Goal: Navigation & Orientation: Find specific page/section

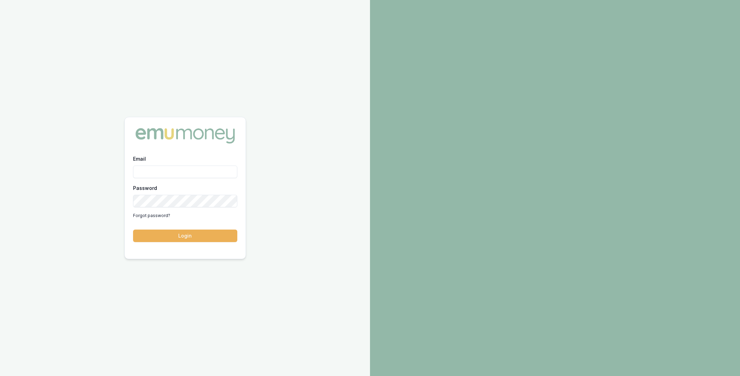
click at [192, 174] on input "Email" at bounding box center [185, 171] width 104 height 13
click at [0, 375] on com-1password-button at bounding box center [0, 376] width 0 height 0
type input "m@[DOMAIN_NAME]"
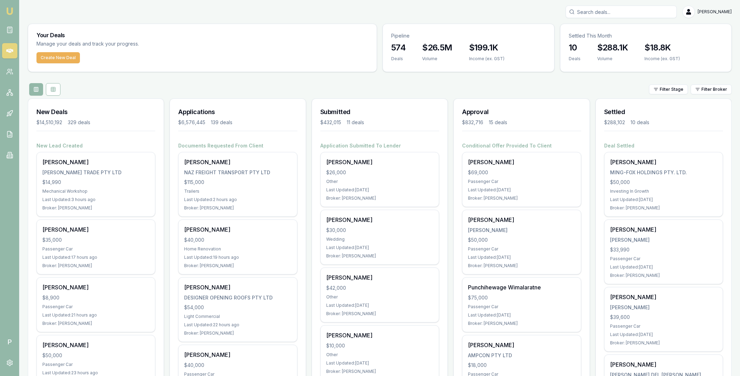
click at [612, 12] on input "Search deals" at bounding box center [621, 12] width 111 height 13
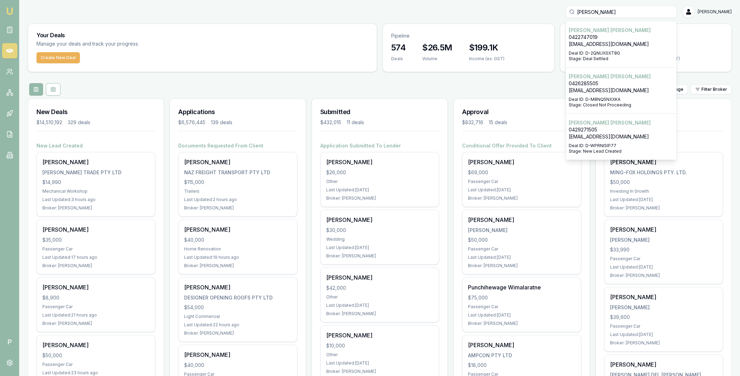
scroll to position [0, 0]
type input "gurpreet"
click at [625, 126] on p "0429271505" at bounding box center [621, 129] width 105 height 7
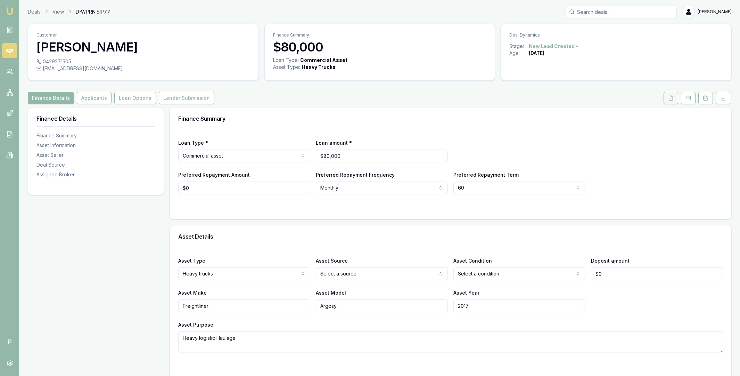
click at [671, 100] on icon at bounding box center [671, 98] width 6 height 6
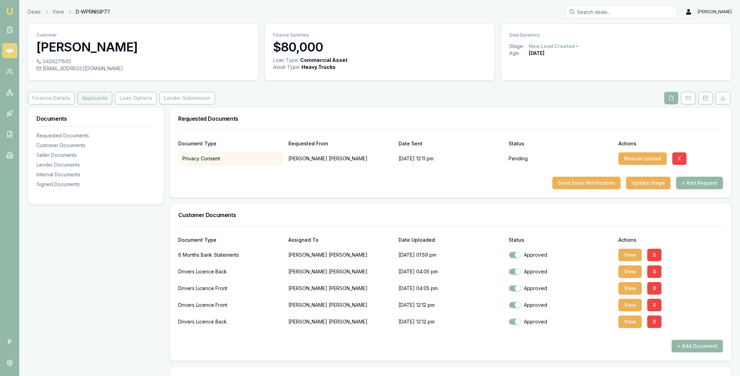
click at [92, 99] on button "Applicants" at bounding box center [95, 98] width 35 height 13
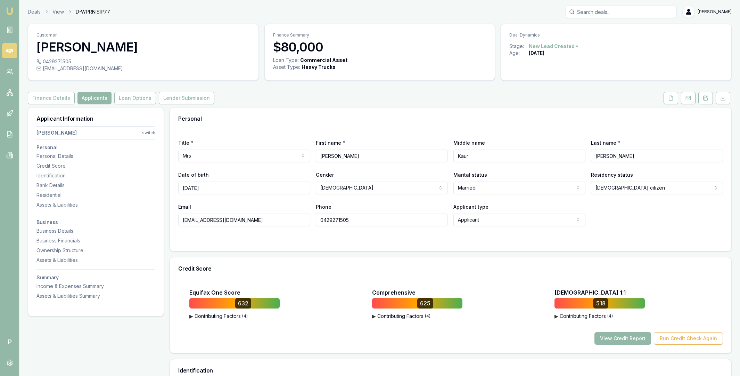
click at [146, 132] on html "Emu Broker P Deals View D-WPRNISIP77 Matt Leeburn Toggle Menu Customer Gurpreet…" at bounding box center [370, 188] width 740 height 376
click at [99, 172] on div "Hardeep Singh Mann" at bounding box center [96, 181] width 74 height 18
select select "Mr"
select select "MALE"
type input "Hardeep Singh"
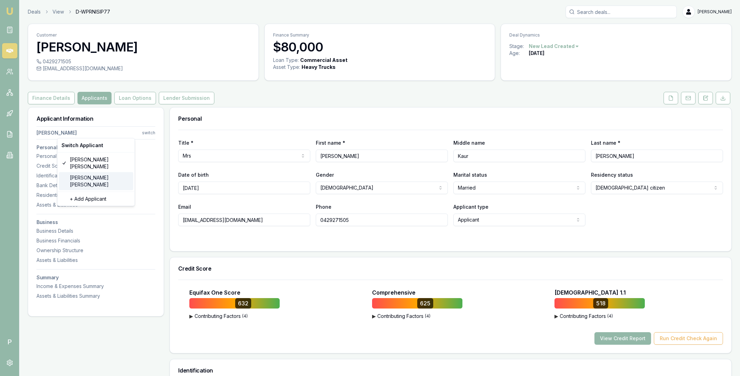
type input "Mann"
type input "17/09/1991"
type input "honeymaan6@gmail.com"
type input "0452346005"
type input "21691405"
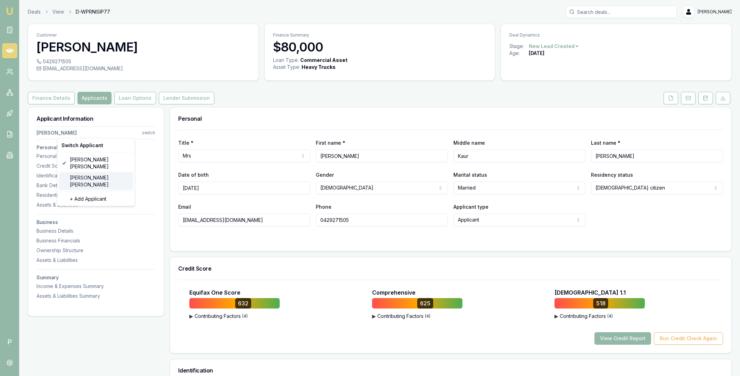
type input "17/11/2026"
type input "2056953064"
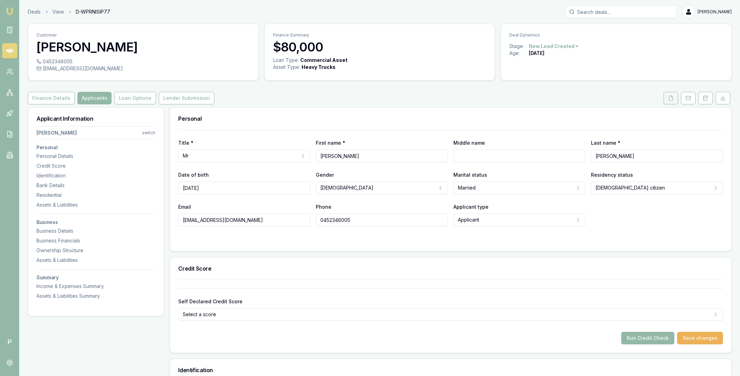
click at [668, 99] on icon at bounding box center [671, 98] width 6 height 6
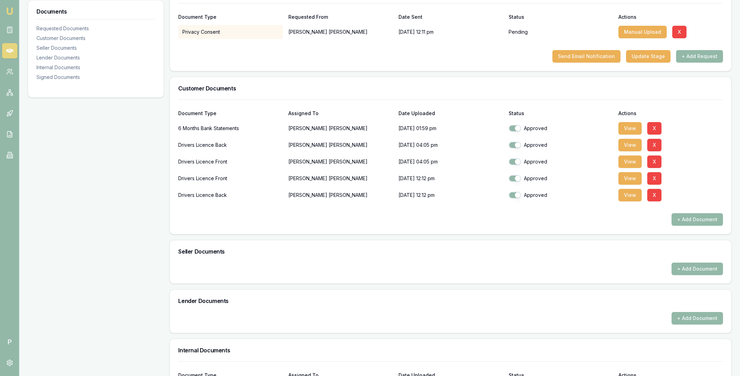
scroll to position [97, 0]
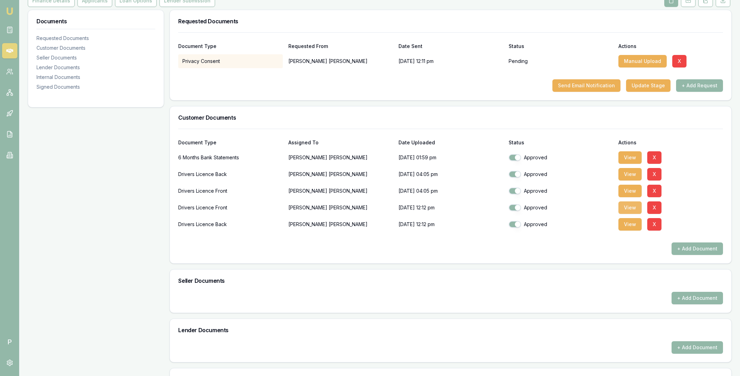
click at [631, 209] on button "View" at bounding box center [630, 207] width 23 height 13
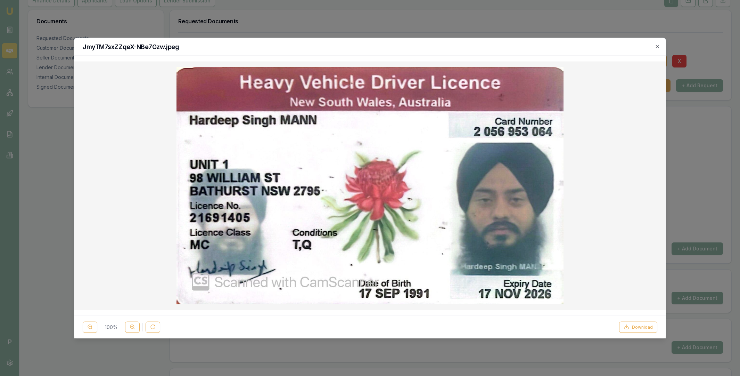
drag, startPoint x: 659, startPoint y: 47, endPoint x: 653, endPoint y: 46, distance: 6.0
click at [659, 47] on icon "button" at bounding box center [658, 46] width 6 height 6
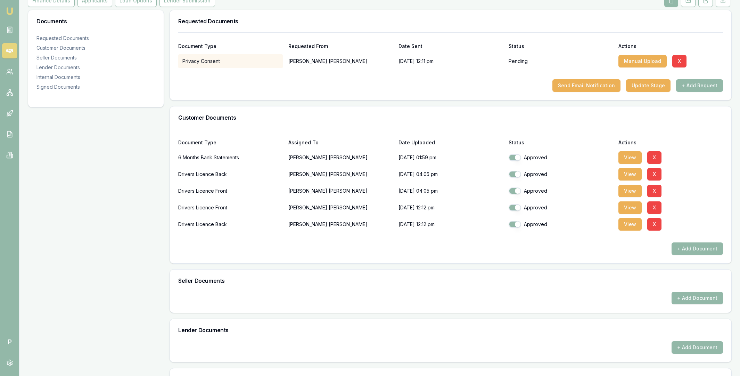
scroll to position [10, 0]
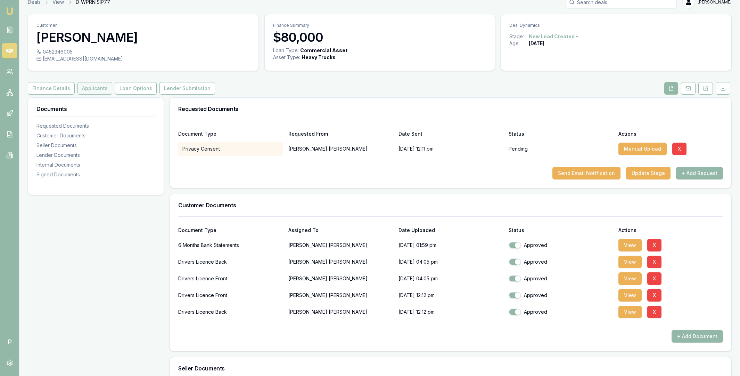
click at [96, 87] on button "Applicants" at bounding box center [95, 88] width 35 height 13
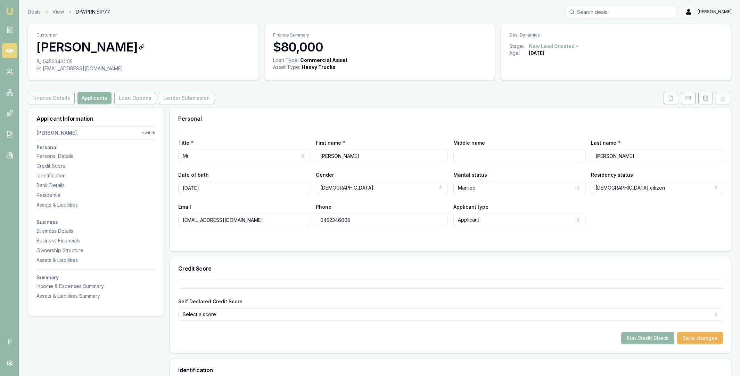
click at [94, 47] on h3 "Hardeep Singh Mann" at bounding box center [143, 47] width 214 height 14
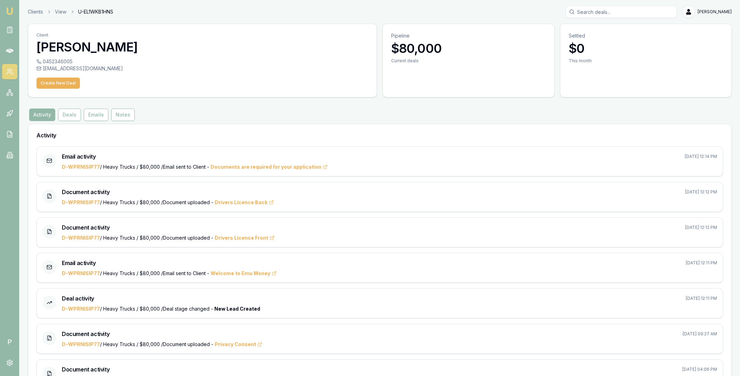
click at [89, 12] on span "U-EL1WKB1HNS" at bounding box center [95, 11] width 35 height 7
copy span "U-EL1WKB1HNS"
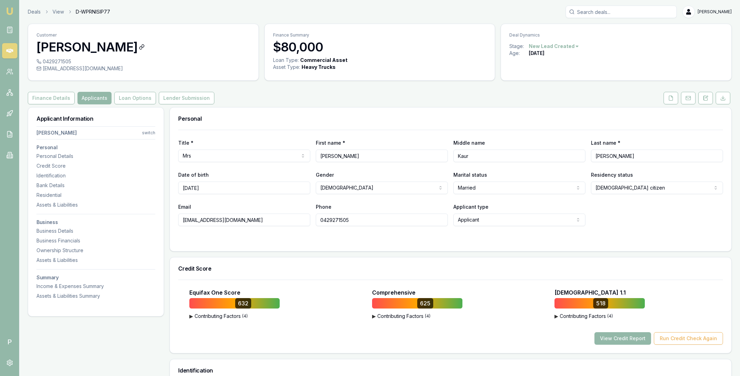
click at [105, 47] on h3 "[PERSON_NAME]" at bounding box center [143, 47] width 214 height 14
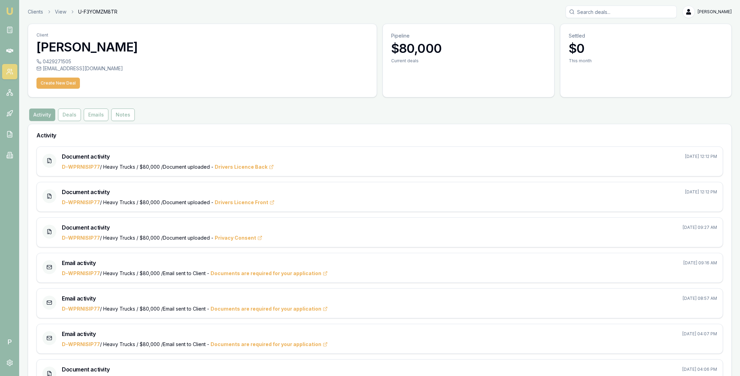
click at [87, 10] on span "U-F3YOMZM8TR" at bounding box center [97, 11] width 39 height 7
copy span "U-F3YOMZM8TR"
click at [9, 335] on span "P" at bounding box center [9, 341] width 15 height 15
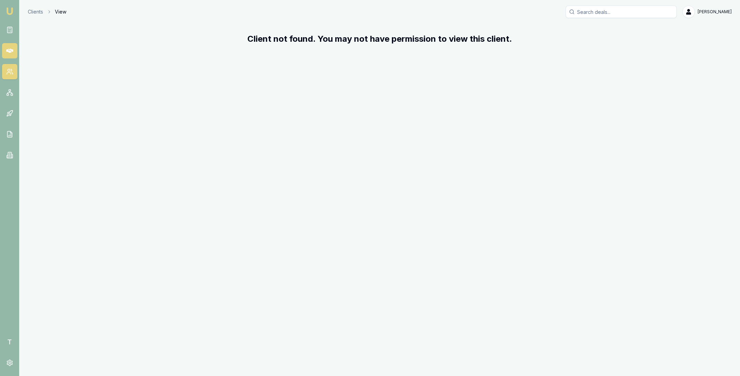
click at [6, 49] on icon at bounding box center [9, 50] width 7 height 7
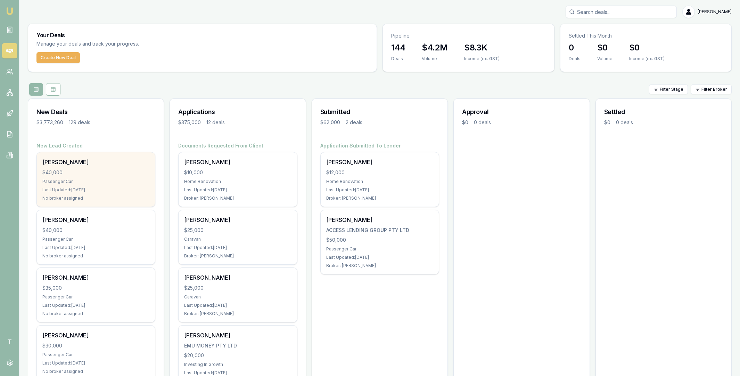
click at [100, 164] on div "[PERSON_NAME]" at bounding box center [95, 162] width 107 height 8
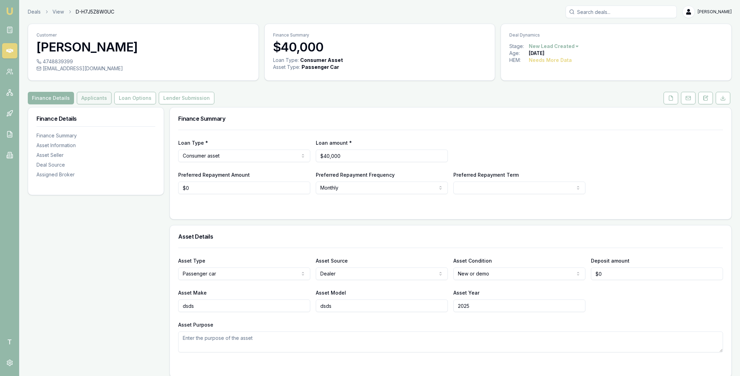
click at [83, 99] on button "Applicants" at bounding box center [94, 98] width 35 height 13
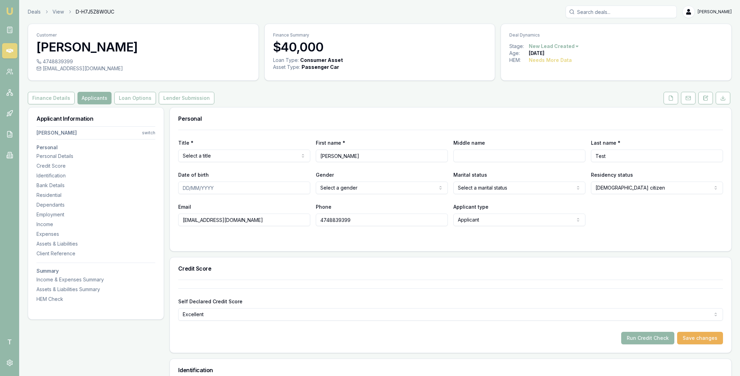
click at [147, 131] on html "Emu Broker T Deals View D-H7J5Z8W0UC [PERSON_NAME] Toggle Menu Customer Matt Te…" at bounding box center [370, 188] width 740 height 376
drag, startPoint x: 431, startPoint y: 101, endPoint x: 455, endPoint y: 94, distance: 25.1
click at [431, 101] on html "Emu Broker T Deals View D-H7J5Z8W0UC [PERSON_NAME] Toggle Menu Customer Matt Te…" at bounding box center [370, 188] width 740 height 376
click at [670, 97] on icon at bounding box center [671, 98] width 6 height 6
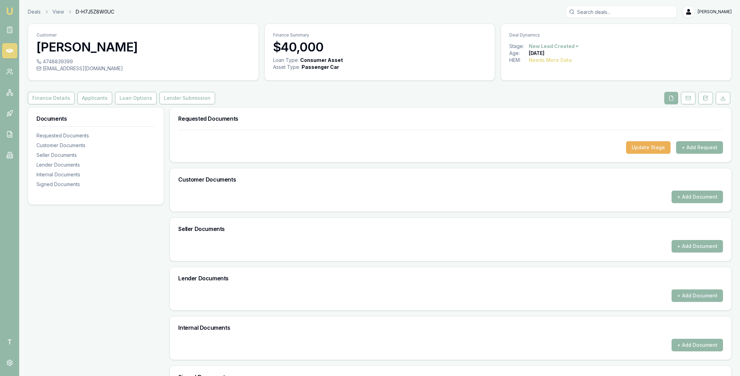
click at [692, 148] on button "+ Add Request" at bounding box center [699, 147] width 47 height 13
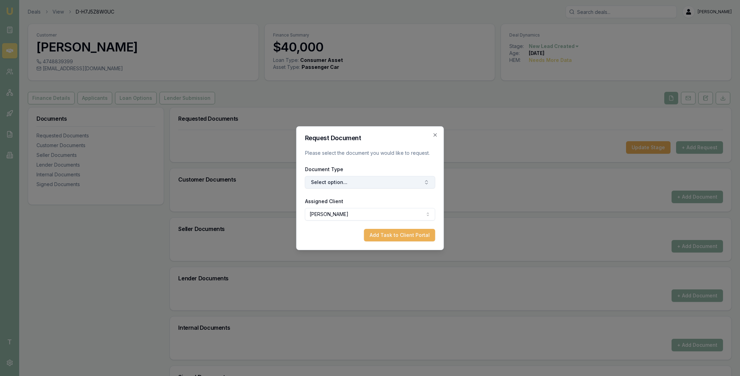
click at [358, 184] on button "Select option..." at bounding box center [370, 182] width 130 height 13
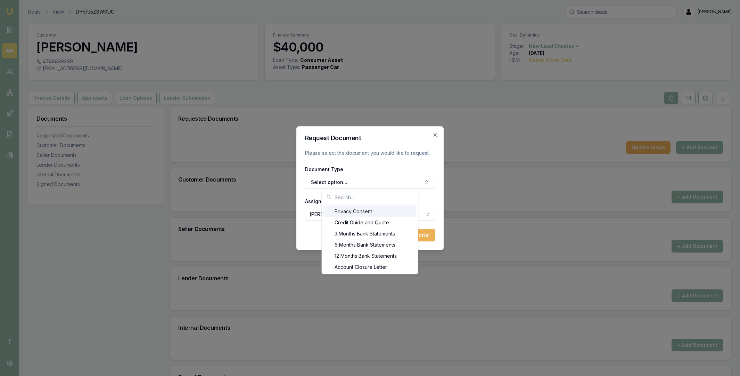
click at [357, 211] on div "Privacy Consent" at bounding box center [370, 211] width 93 height 11
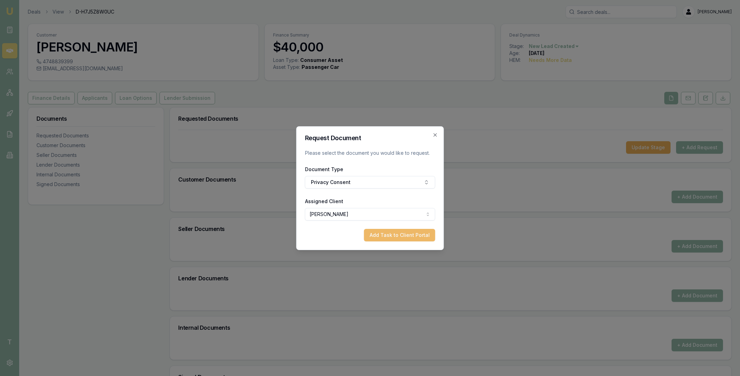
click at [388, 238] on button "Add Task to Client Portal" at bounding box center [399, 235] width 71 height 13
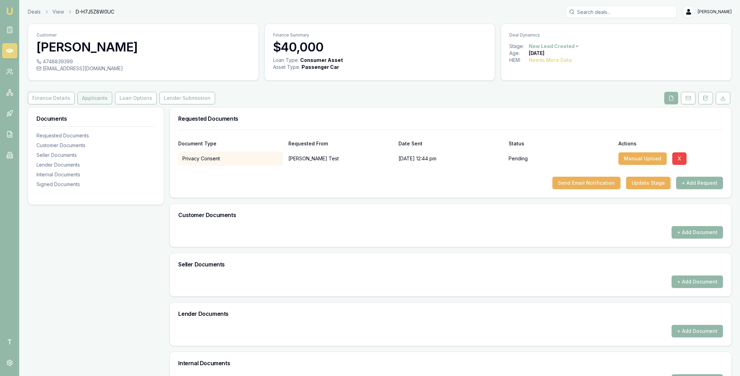
click at [91, 99] on button "Applicants" at bounding box center [95, 98] width 35 height 13
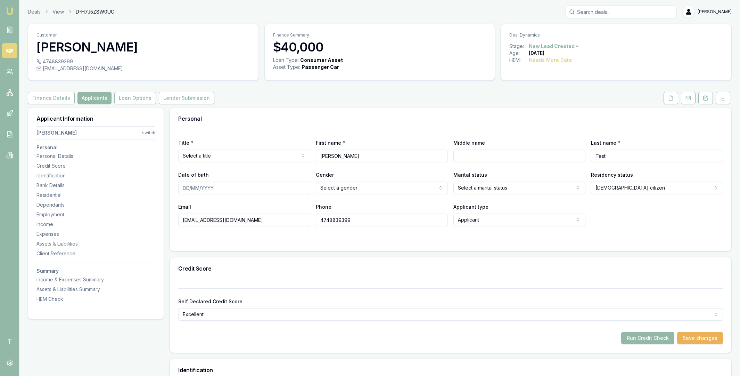
click at [144, 132] on html "Emu Broker T Deals View D-H7J5Z8W0UC Matt Leeburn Toggle Menu Customer Matt Tes…" at bounding box center [370, 188] width 740 height 376
click at [95, 173] on div "+ Add Applicant" at bounding box center [96, 173] width 74 height 11
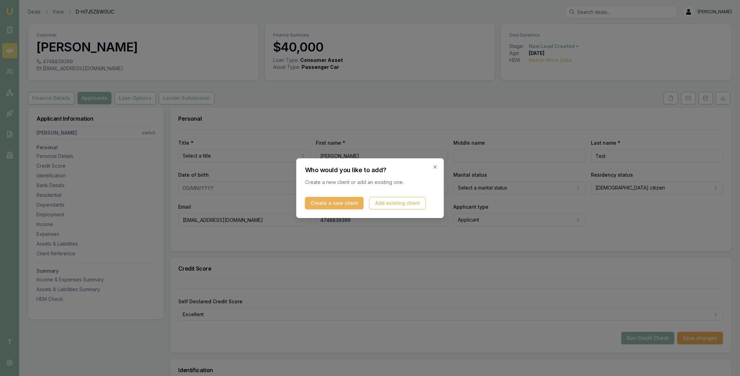
click at [336, 204] on button "Create a new client" at bounding box center [334, 203] width 59 height 13
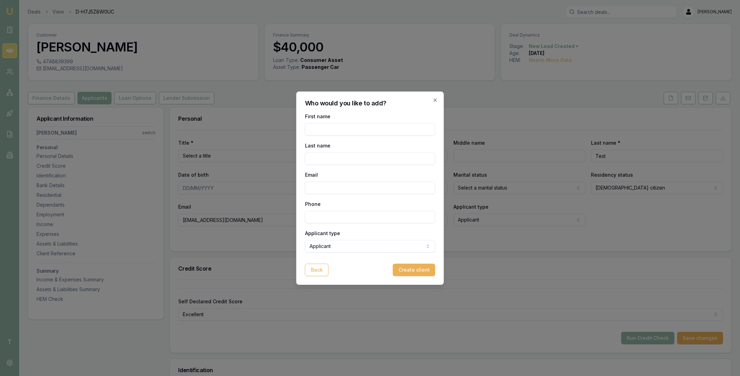
click at [339, 130] on input "First name" at bounding box center [370, 129] width 130 height 13
type input "Kelly"
type input "Test App 2"
click at [334, 190] on input "Email" at bounding box center [370, 187] width 130 height 13
type input "y"
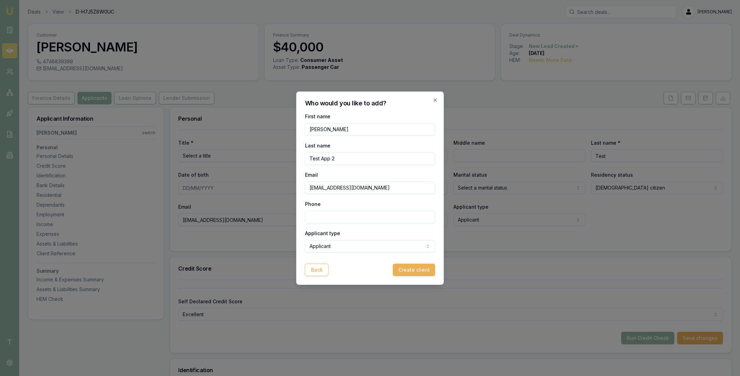
type input "test_1+4378537893578953@emumoney.com.au"
type input "7484 939 239"
click at [415, 271] on button "Create client" at bounding box center [414, 269] width 42 height 13
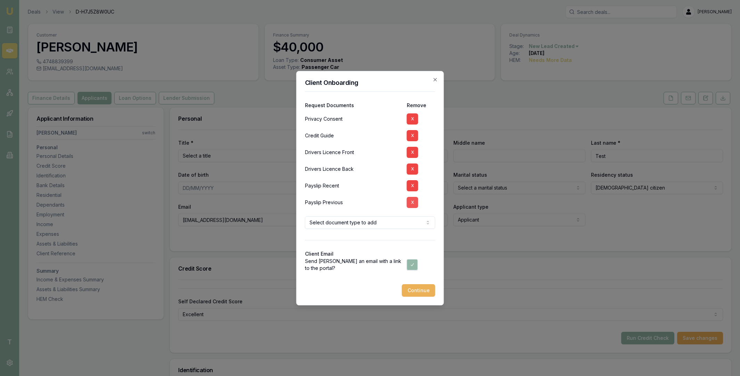
drag, startPoint x: 416, startPoint y: 187, endPoint x: 414, endPoint y: 192, distance: 5.1
click at [416, 187] on button "X" at bounding box center [412, 185] width 11 height 11
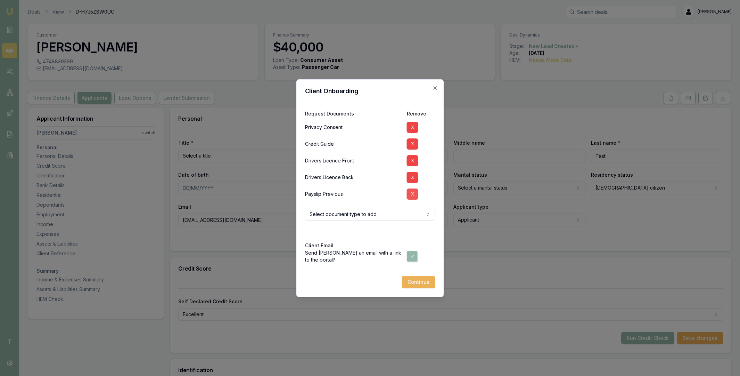
click at [414, 192] on button "X" at bounding box center [412, 193] width 11 height 11
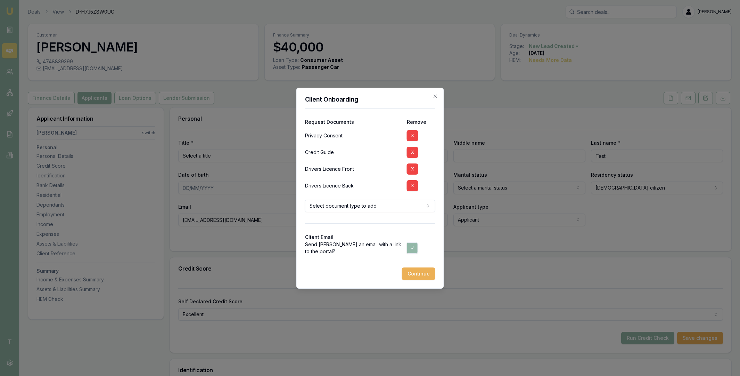
click at [416, 274] on button "Continue" at bounding box center [418, 273] width 33 height 13
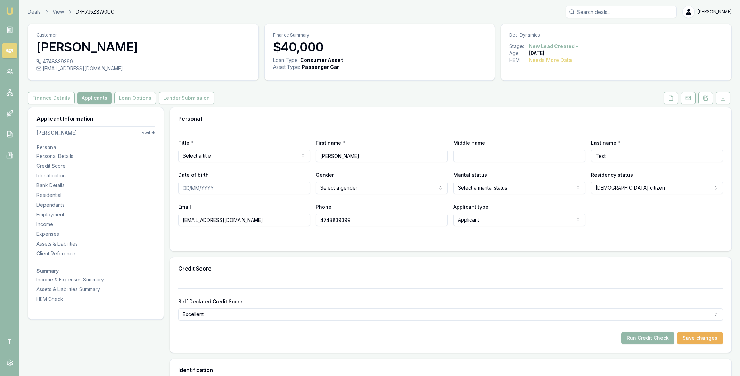
click at [12, 52] on icon at bounding box center [9, 50] width 7 height 7
click at [140, 133] on html "Emu Broker T Deals View D-H7J5Z8W0UC Matt Leeburn Toggle Menu Customer Matt Tes…" at bounding box center [370, 188] width 740 height 376
click at [95, 170] on div "Kelly Test App 2" at bounding box center [96, 174] width 74 height 18
select select
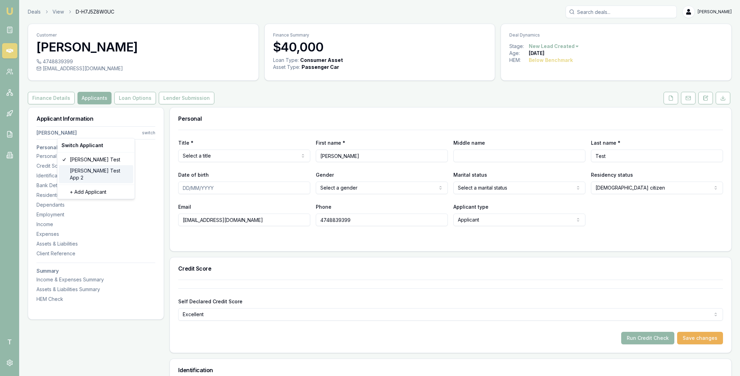
type input "Kelly"
type input "Test App 2"
type input "test_1+4378537893578953@emumoney.com.au"
type input "7484939239"
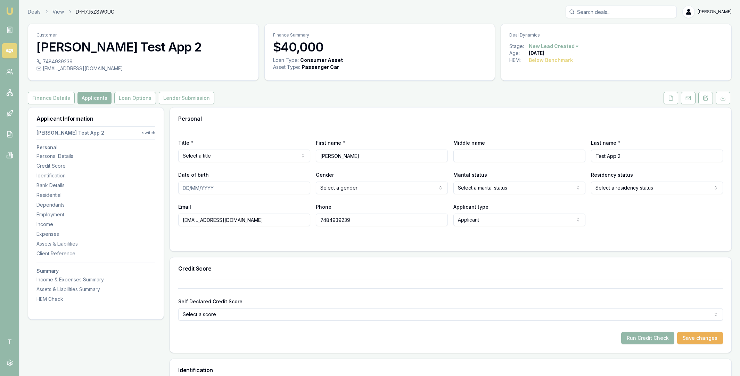
drag, startPoint x: 49, startPoint y: 69, endPoint x: 153, endPoint y: 69, distance: 103.9
click at [153, 69] on div "test_1+4378537893578953@emumoney.com.au" at bounding box center [143, 68] width 214 height 7
copy div "test_1+4378537893578953@emumoney.com.au"
select select
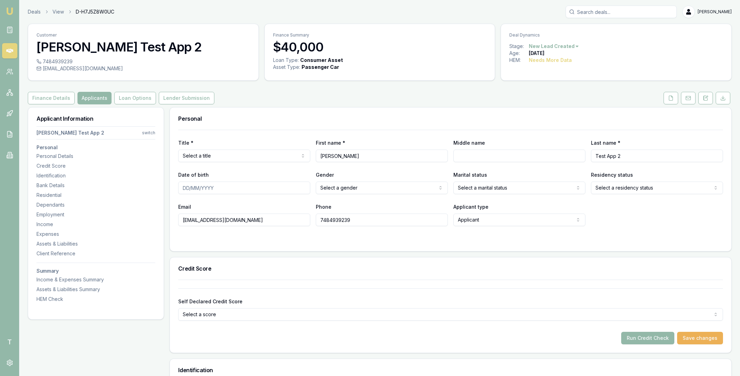
click at [10, 49] on icon at bounding box center [9, 51] width 7 height 4
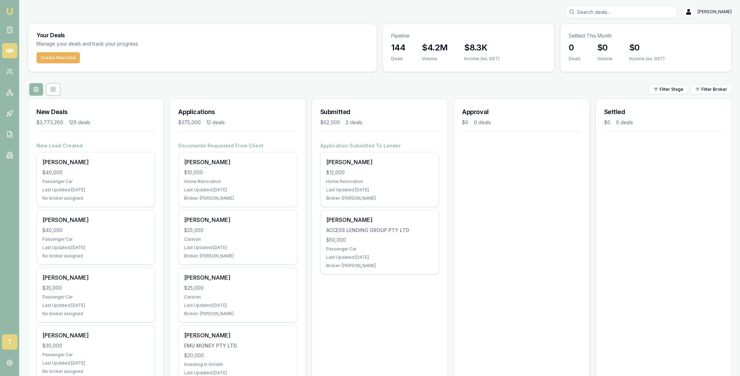
click at [11, 340] on span "T" at bounding box center [9, 341] width 15 height 15
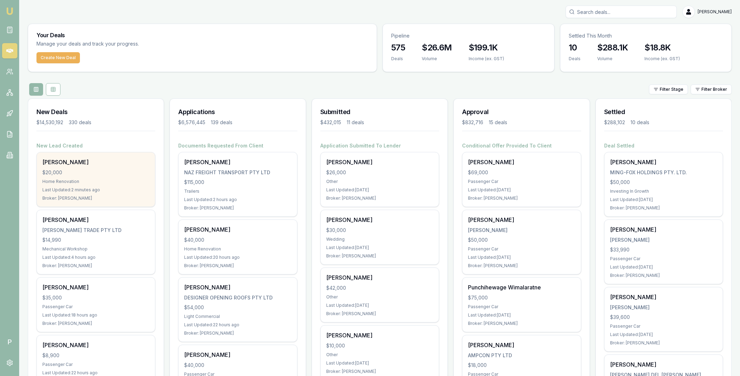
click at [104, 166] on div "[PERSON_NAME]" at bounding box center [95, 162] width 107 height 8
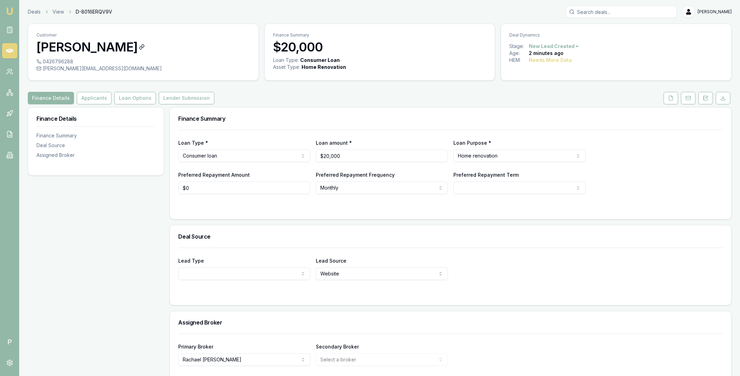
click at [98, 47] on h3 "[PERSON_NAME]" at bounding box center [143, 47] width 214 height 14
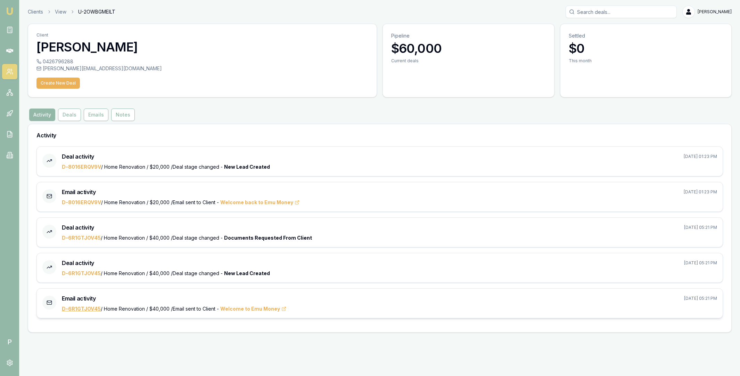
click at [91, 308] on link "D-6R1GTJOV45" at bounding box center [81, 309] width 39 height 6
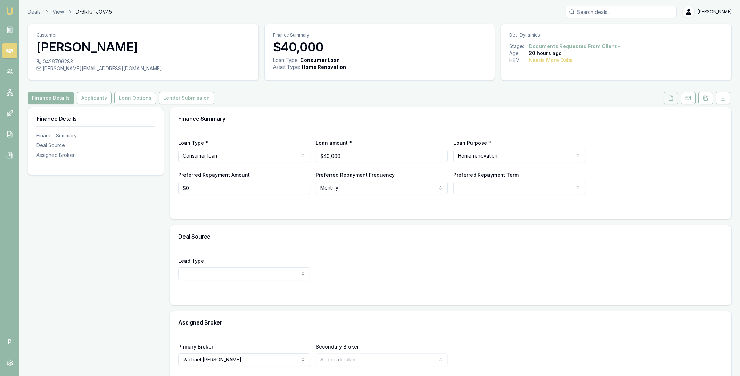
click at [670, 99] on icon at bounding box center [671, 98] width 6 height 6
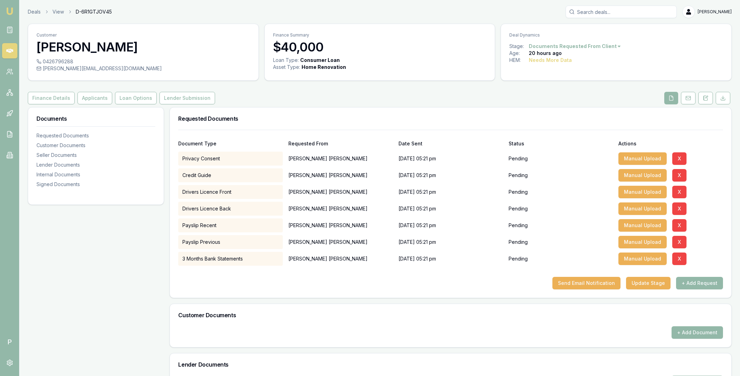
click at [9, 52] on icon at bounding box center [9, 51] width 7 height 4
